Goal: Task Accomplishment & Management: Manage account settings

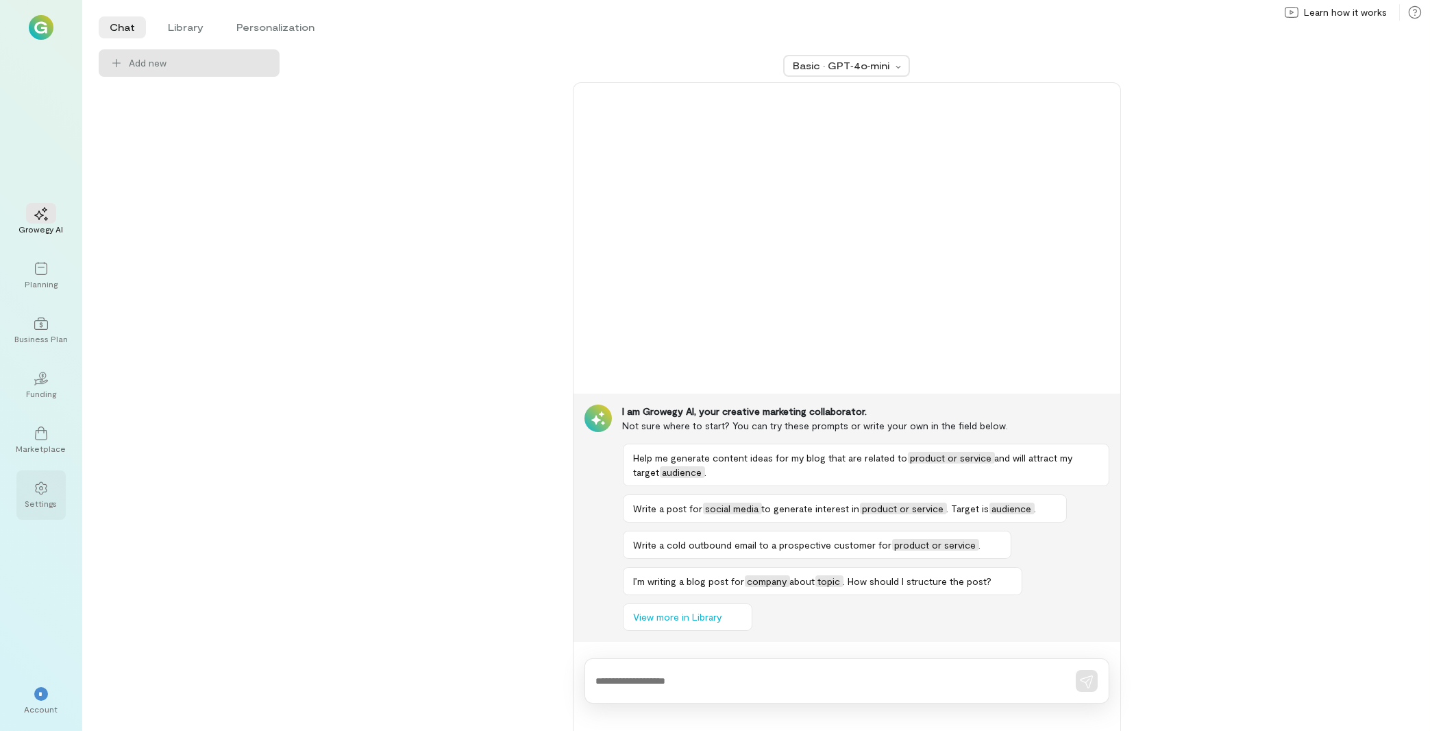
click at [39, 499] on div "Settings" at bounding box center [41, 503] width 32 height 11
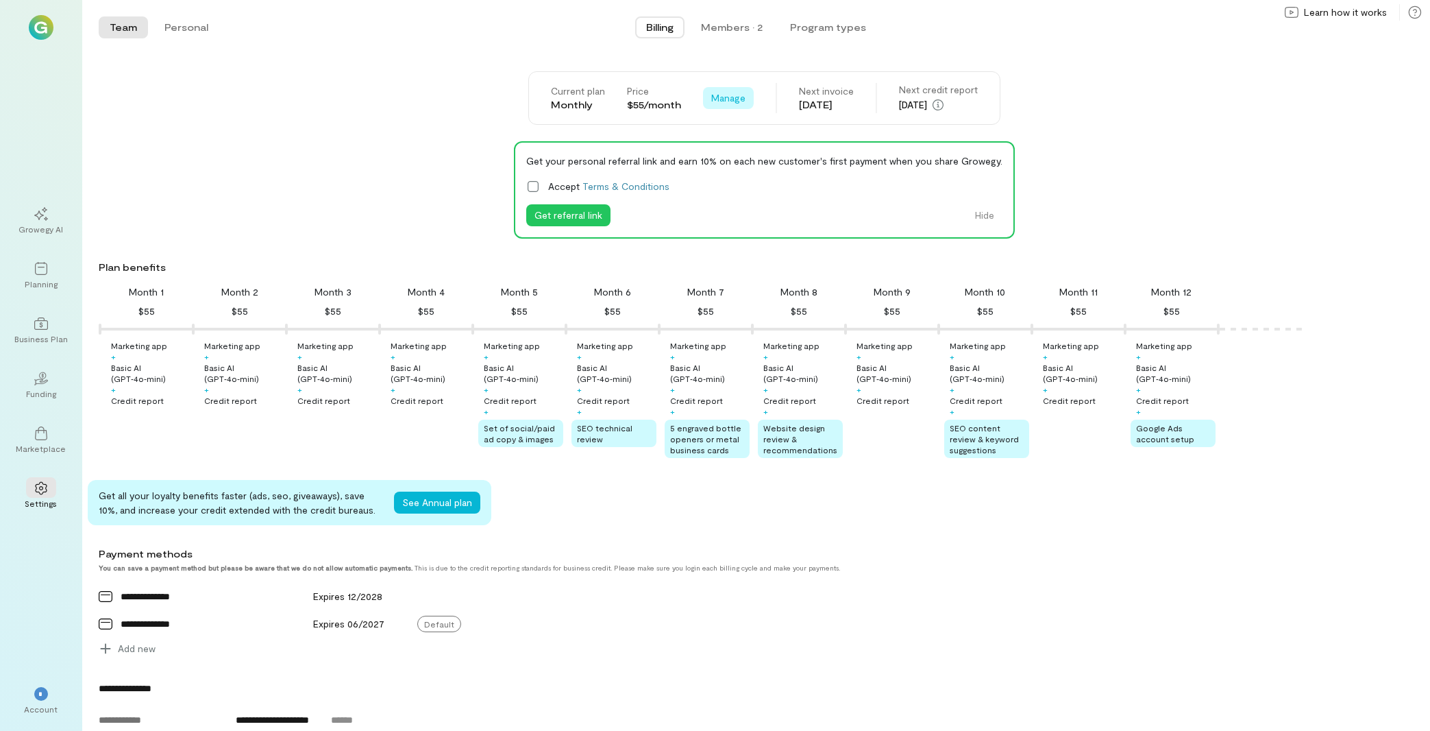
click at [729, 103] on span "Manage" at bounding box center [728, 98] width 34 height 14
click at [730, 23] on div "Members · 2" at bounding box center [732, 28] width 62 height 14
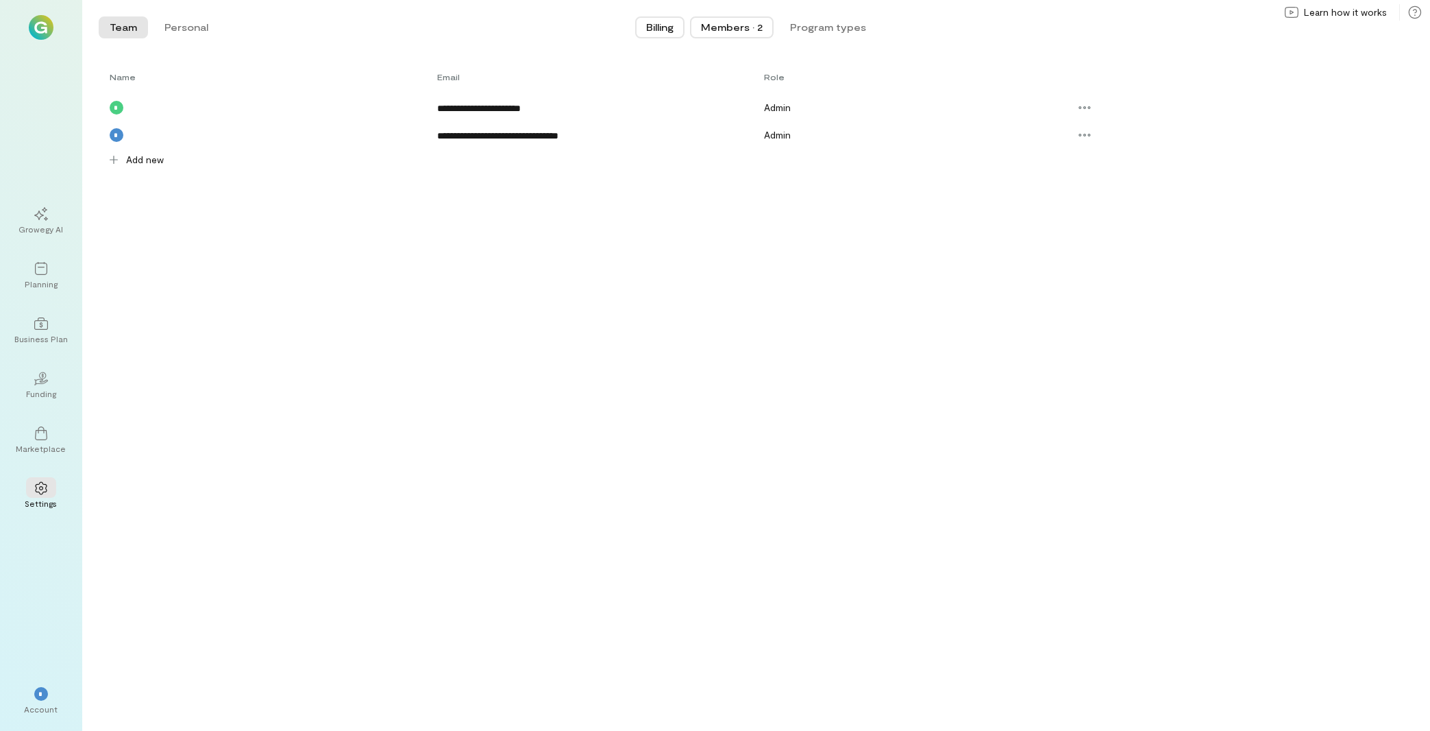
click at [659, 22] on span "Billing" at bounding box center [659, 28] width 27 height 14
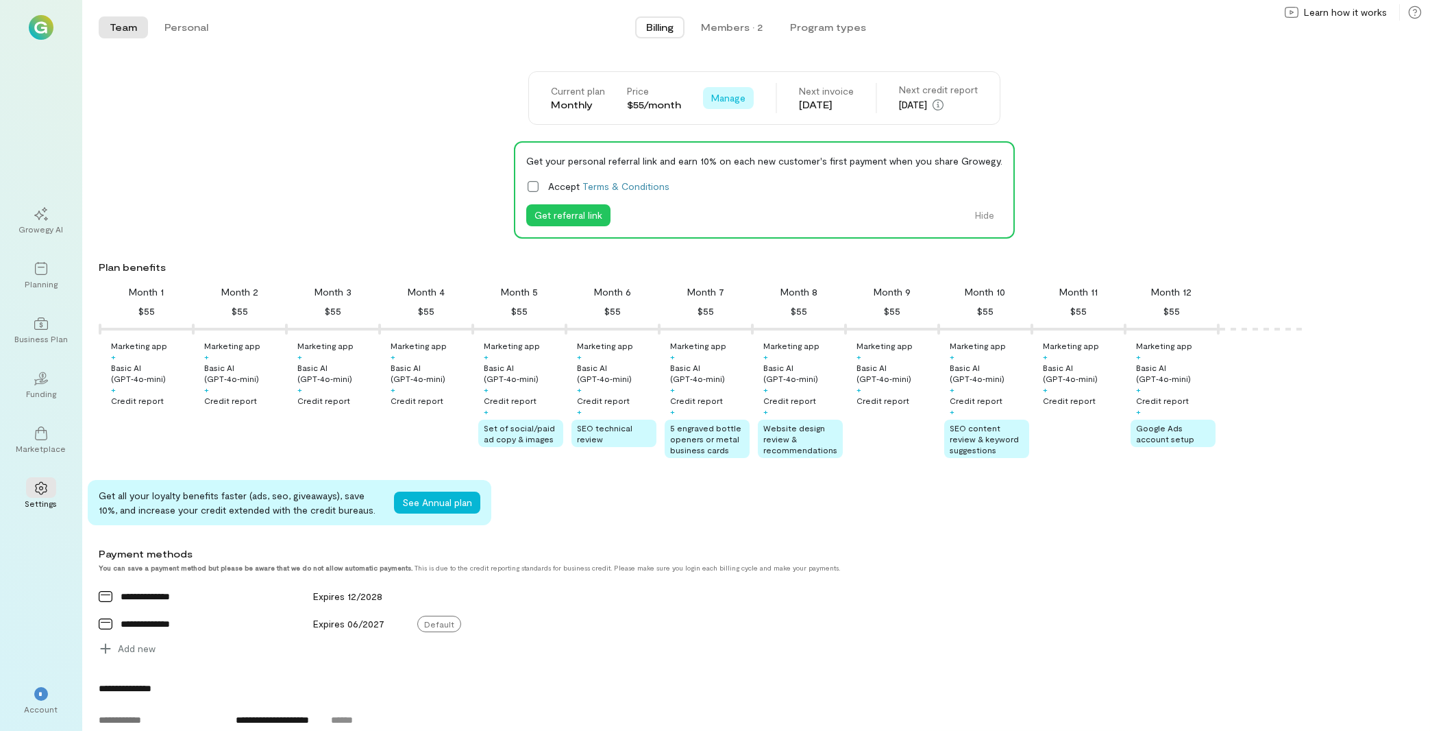
click at [711, 96] on span "Manage" at bounding box center [728, 98] width 34 height 14
click at [748, 157] on span "Cancel plan" at bounding box center [759, 155] width 51 height 14
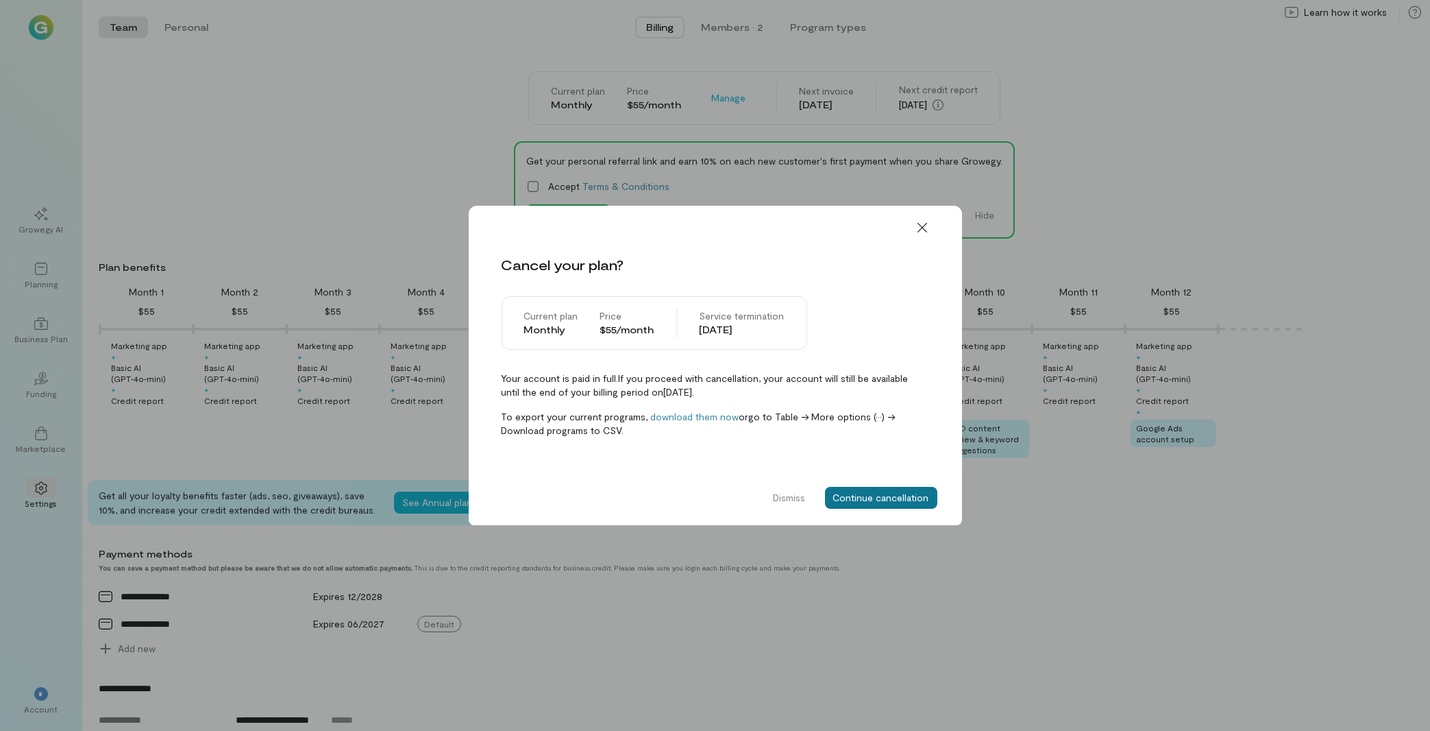
click at [883, 500] on button "Continue cancellation" at bounding box center [881, 498] width 112 height 22
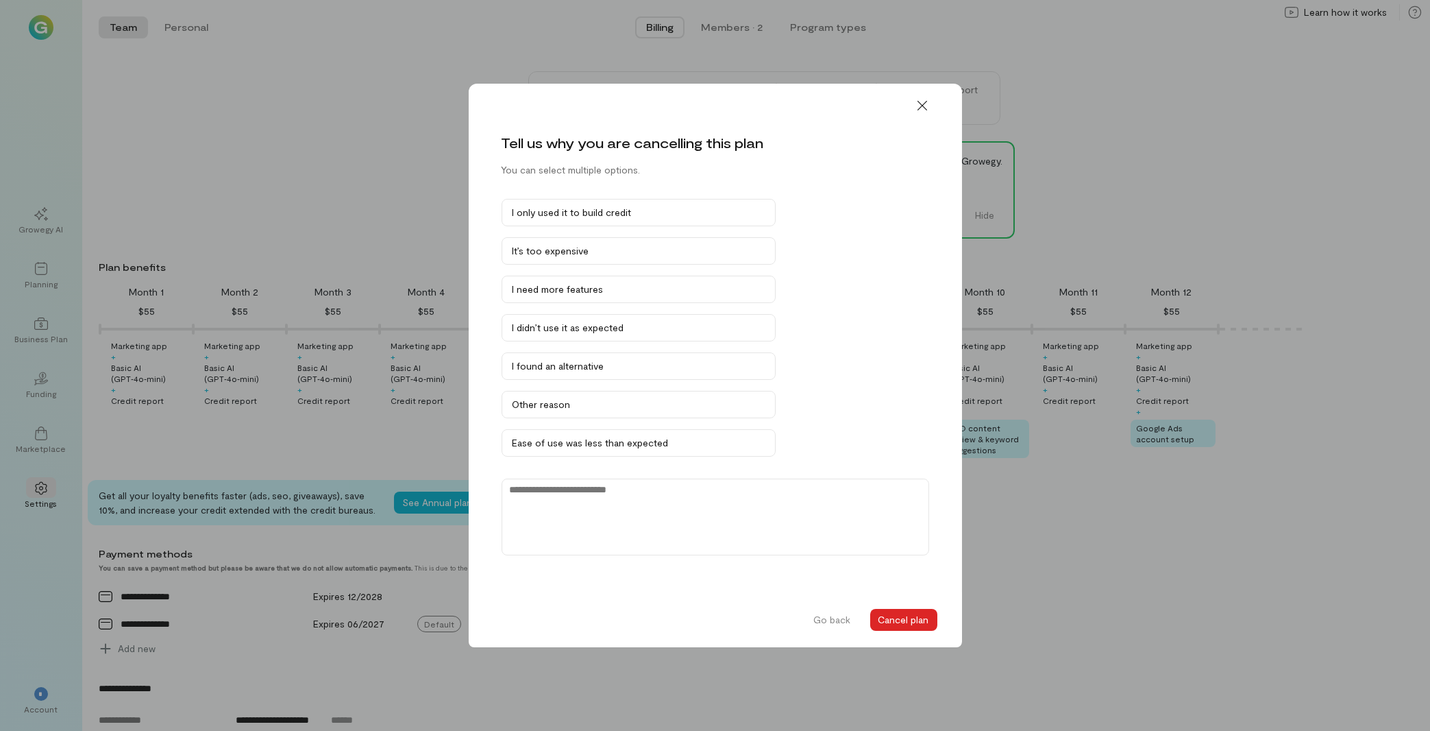
click at [924, 623] on button "Cancel plan" at bounding box center [903, 620] width 67 height 22
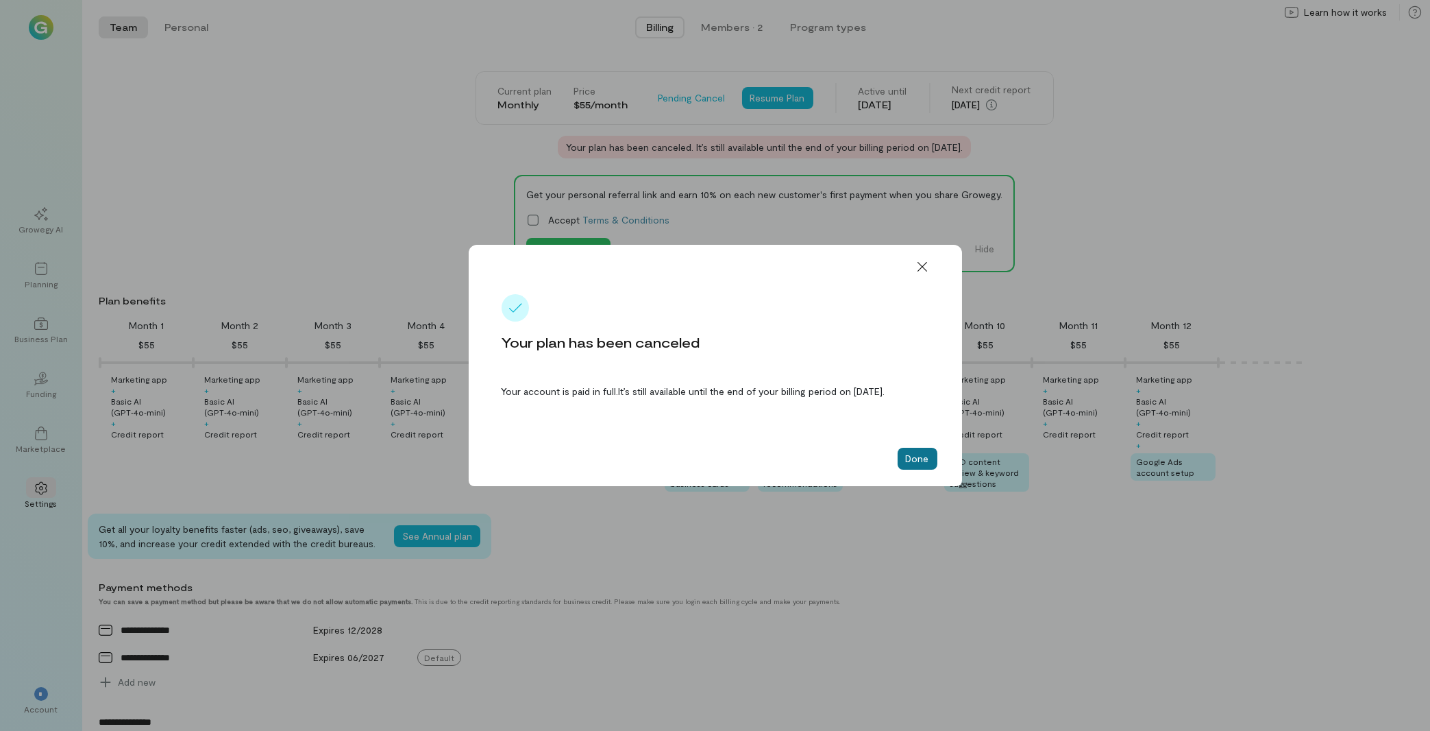
click at [916, 462] on button "Done" at bounding box center [918, 459] width 40 height 22
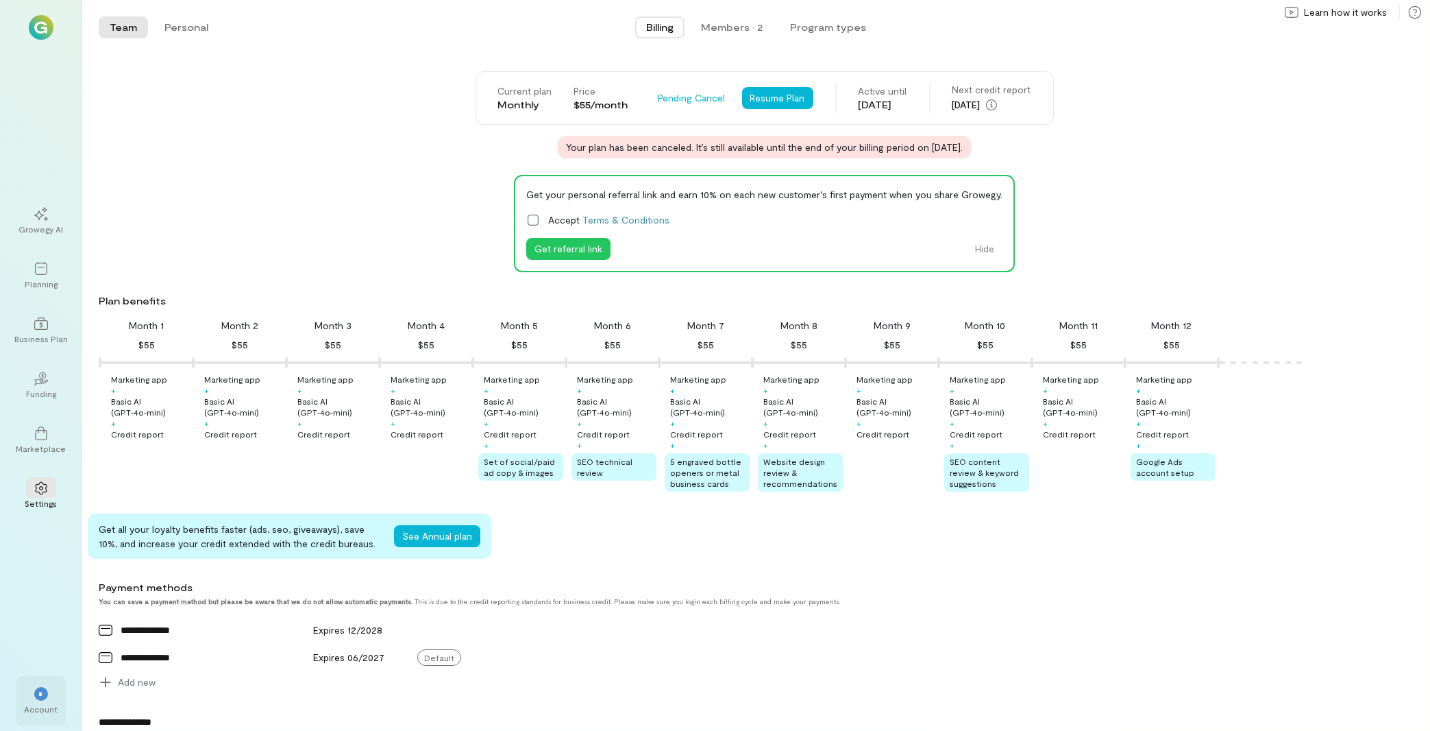
click at [54, 709] on div "Account" at bounding box center [42, 708] width 34 height 11
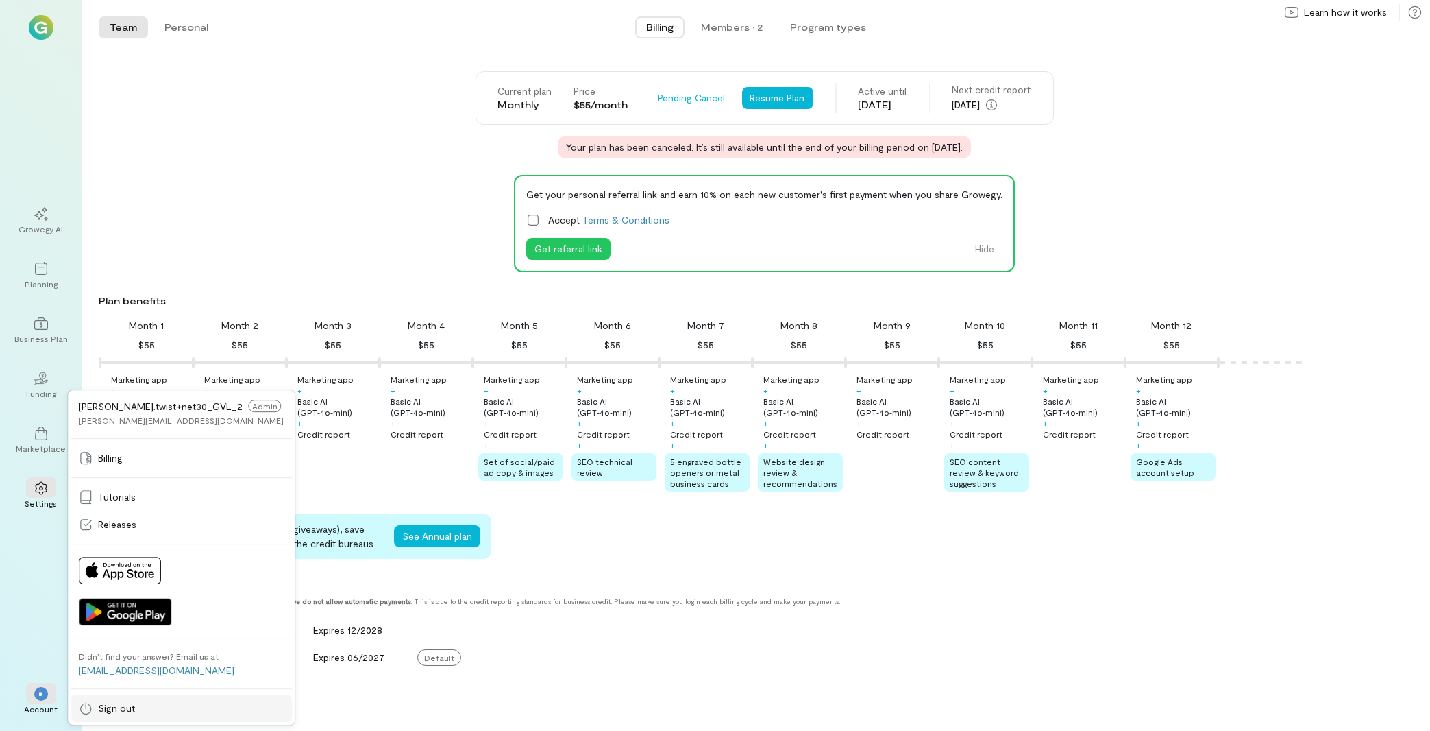
click at [99, 715] on link "Sign out" at bounding box center [181, 707] width 221 height 27
